Goal: Task Accomplishment & Management: Manage account settings

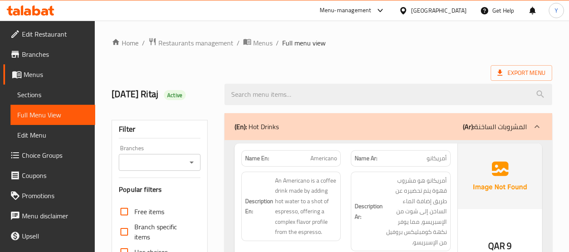
scroll to position [3419, 0]
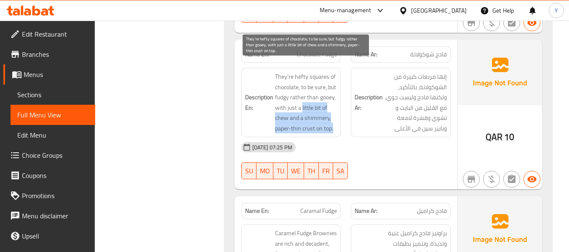
click at [313, 107] on span "They're hefty squares of chocolate, to be sure, but fudgy rather than gooey, wi…" at bounding box center [306, 103] width 62 height 62
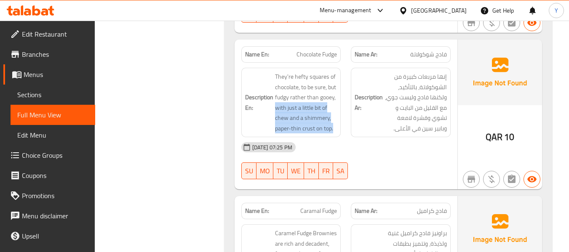
drag, startPoint x: 276, startPoint y: 96, endPoint x: 343, endPoint y: 119, distance: 70.7
copy span "with just a little bit of chew and a shimmery, paper-thin crust on top."
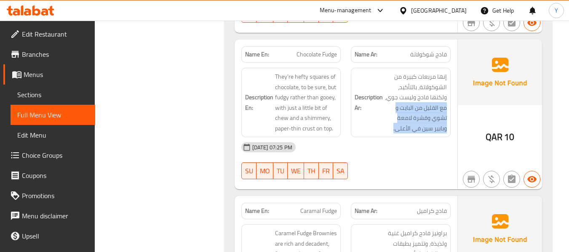
drag, startPoint x: 446, startPoint y: 97, endPoint x: 389, endPoint y: 123, distance: 63.1
copy span "مع القليل من البايت و تشوي وقشرة لامعة وبابير سين في الأعلى."
click at [169, 104] on div "Filter Branches Branches Popular filters Free items Branch specific items Has c…" at bounding box center [163, 174] width 112 height 6970
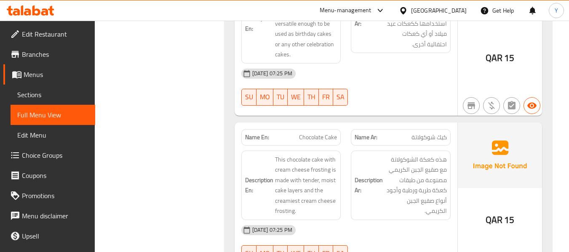
scroll to position [3975, 0]
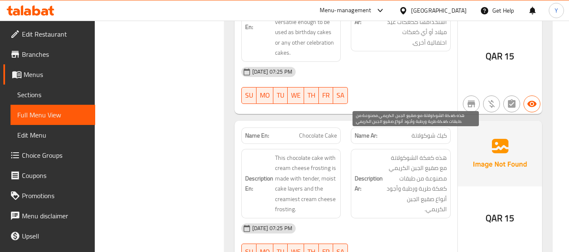
click at [425, 177] on span "هذه كعكة الشوكولاتة مع صقيع الجبن الكريمي مصنوعة من طبقات كعكة طرية ورطبة وأجود…" at bounding box center [416, 184] width 62 height 62
copy span "صقيع"
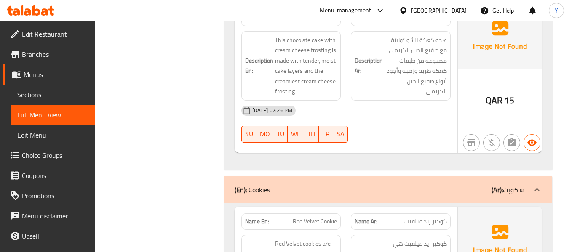
scroll to position [4110, 0]
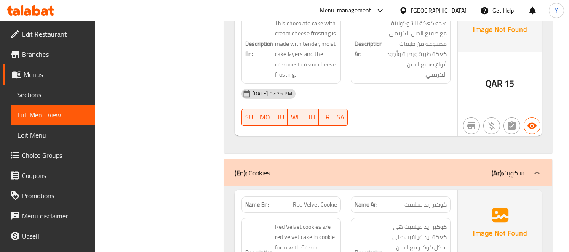
copy span "Cookie"
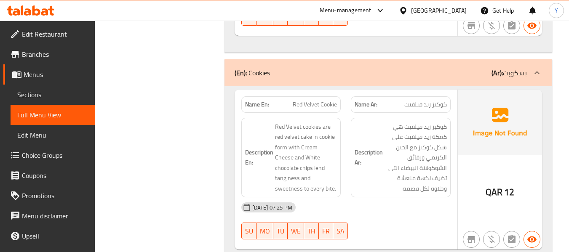
scroll to position [4211, 0]
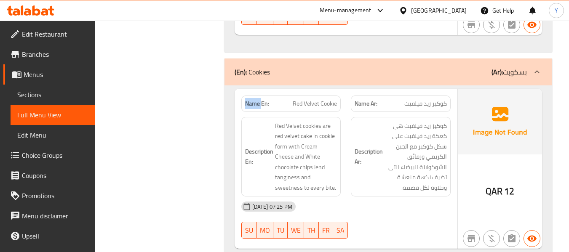
copy strong "Name En:"
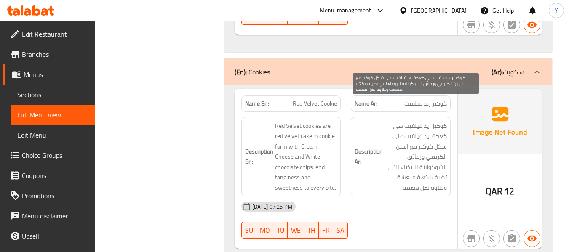
click at [399, 144] on span "كوكيز ريد فيلفيت هي كعكة ريد فيلفيت على شكل كوكيز مع الجبن الكريمي ورقائق الشوك…" at bounding box center [416, 157] width 62 height 72
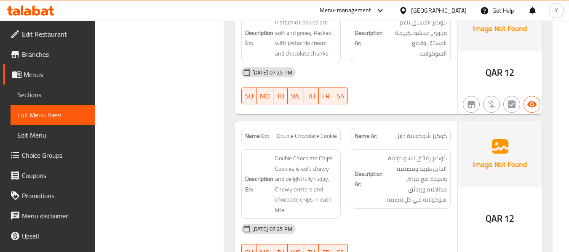
scroll to position [4497, 0]
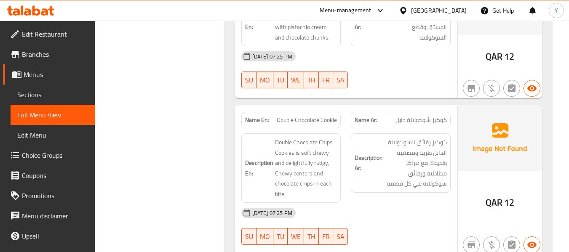
copy span "Double Chocolate Cookie"
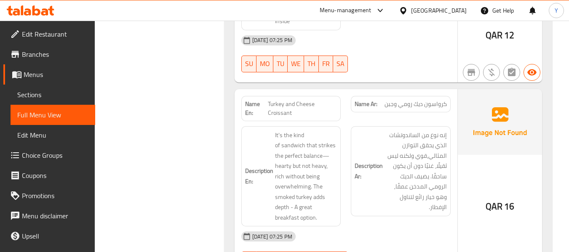
scroll to position [5240, 0]
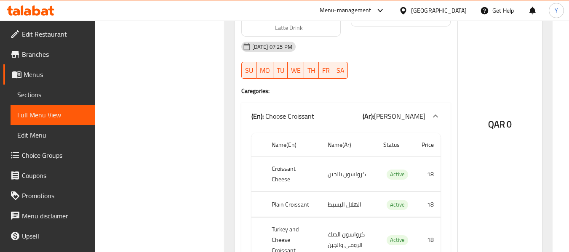
scroll to position [6786, 0]
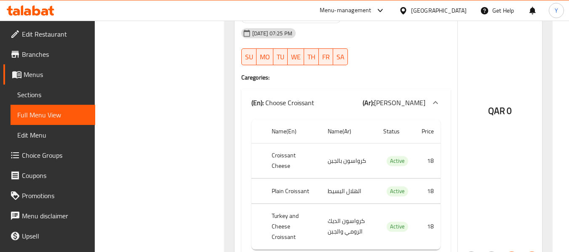
copy th "Plain Croissant"
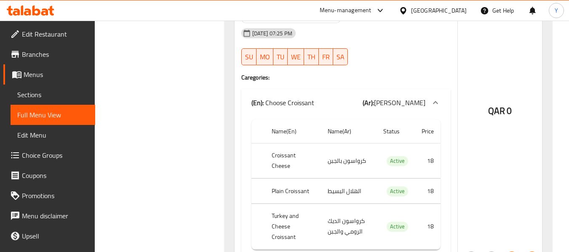
copy td "الهلال البسيط"
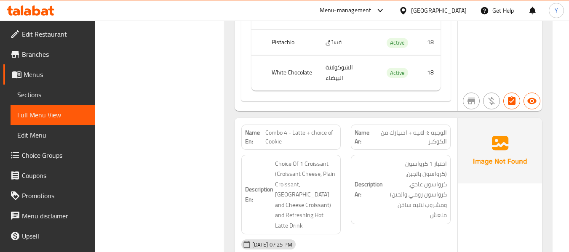
scroll to position [6567, 0]
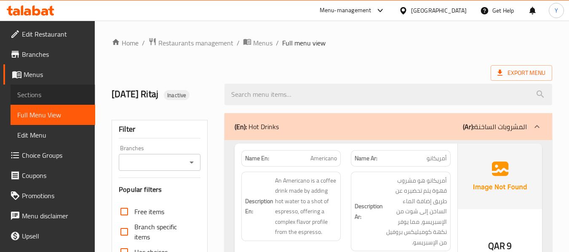
click at [58, 97] on span "Sections" at bounding box center [52, 95] width 71 height 10
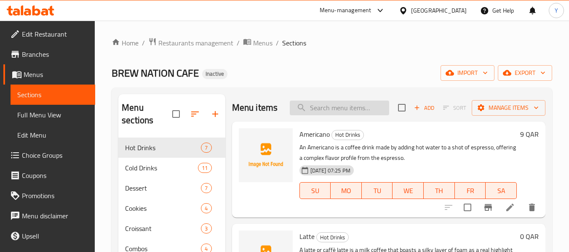
click at [353, 115] on input "search" at bounding box center [339, 108] width 99 height 15
paste input "Double Chocolate Cookie"
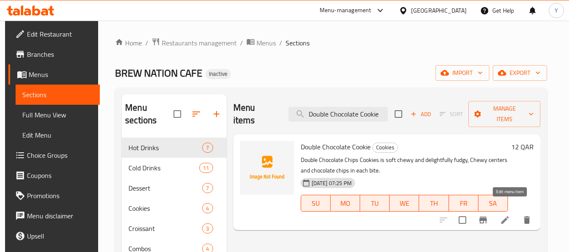
type input "Double Chocolate Cookie"
click at [509, 216] on icon at bounding box center [505, 220] width 8 height 8
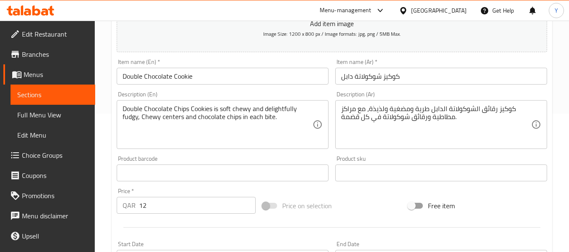
scroll to position [141, 0]
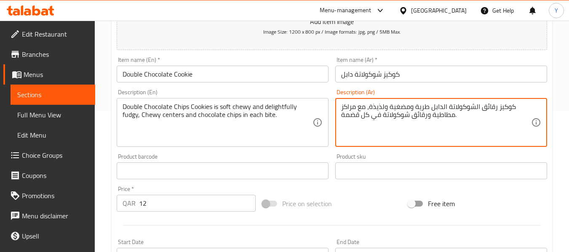
drag, startPoint x: 385, startPoint y: 108, endPoint x: 371, endPoint y: 110, distance: 14.0
type textarea "كوكيز رقائق الشوكولاتة الدابل طرية ومضغية وفادجي، مع مراكز مطاطية ورقائق شوكولا…"
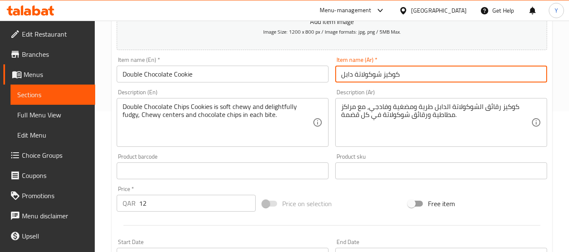
click at [412, 71] on input "كوكيز شوكولاتة دابل" at bounding box center [441, 74] width 212 height 17
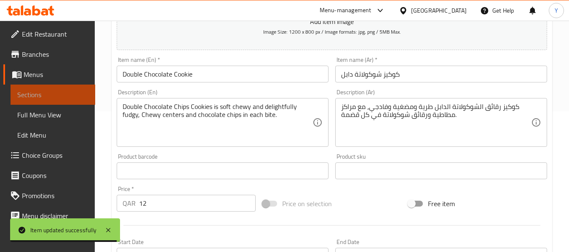
click at [71, 94] on span "Sections" at bounding box center [52, 95] width 71 height 10
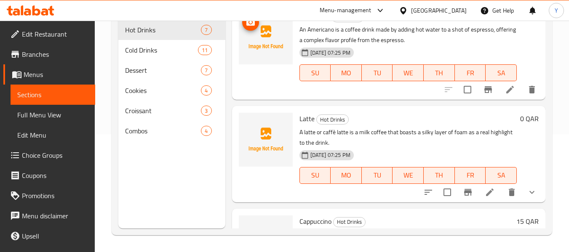
scroll to position [60, 0]
